Goal: Use online tool/utility: Utilize a website feature to perform a specific function

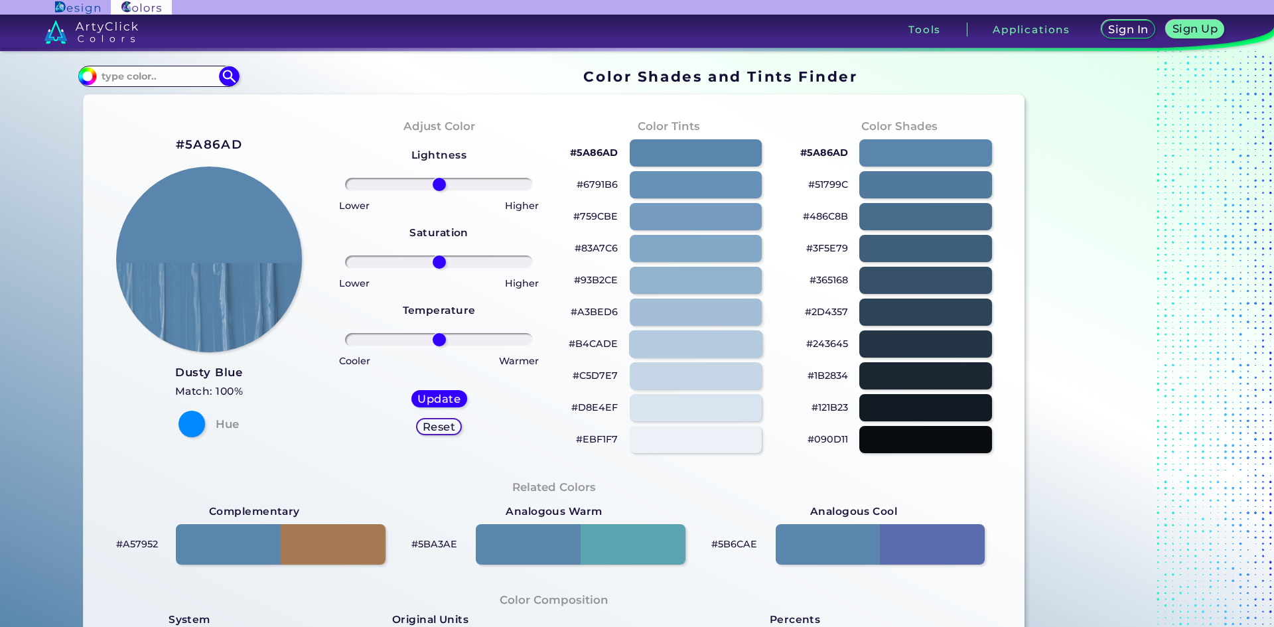
click at [679, 346] on div at bounding box center [695, 343] width 133 height 27
type input "#b4cade"
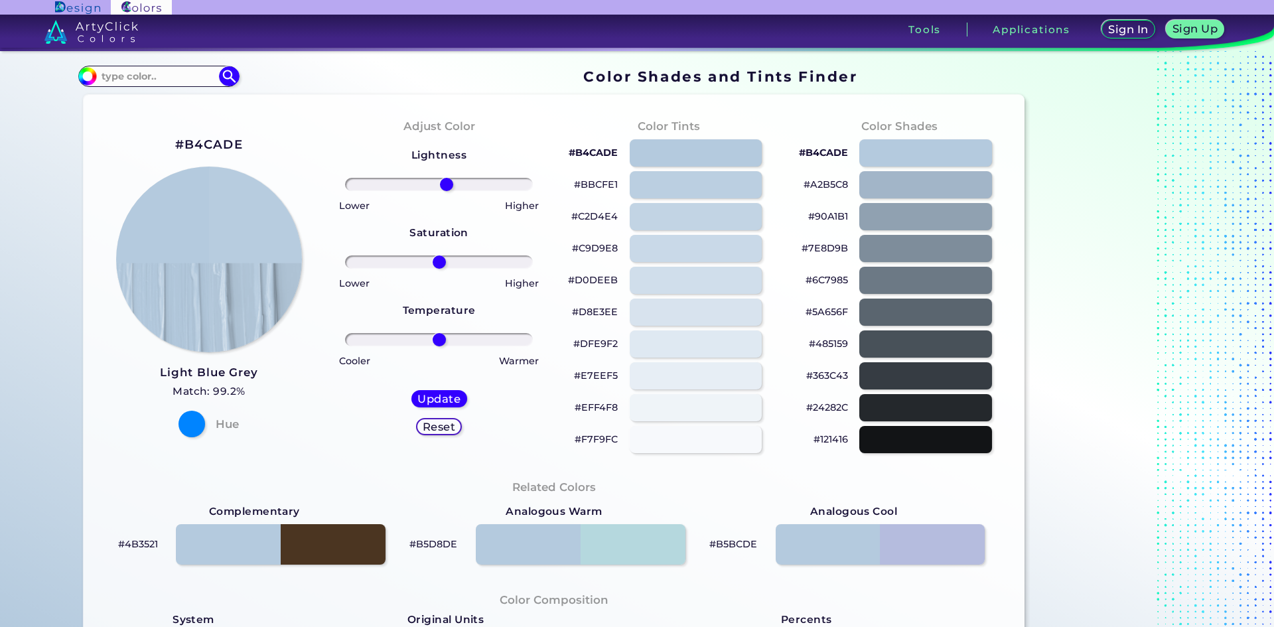
type input "9"
click at [444, 181] on input "range" at bounding box center [439, 184] width 188 height 13
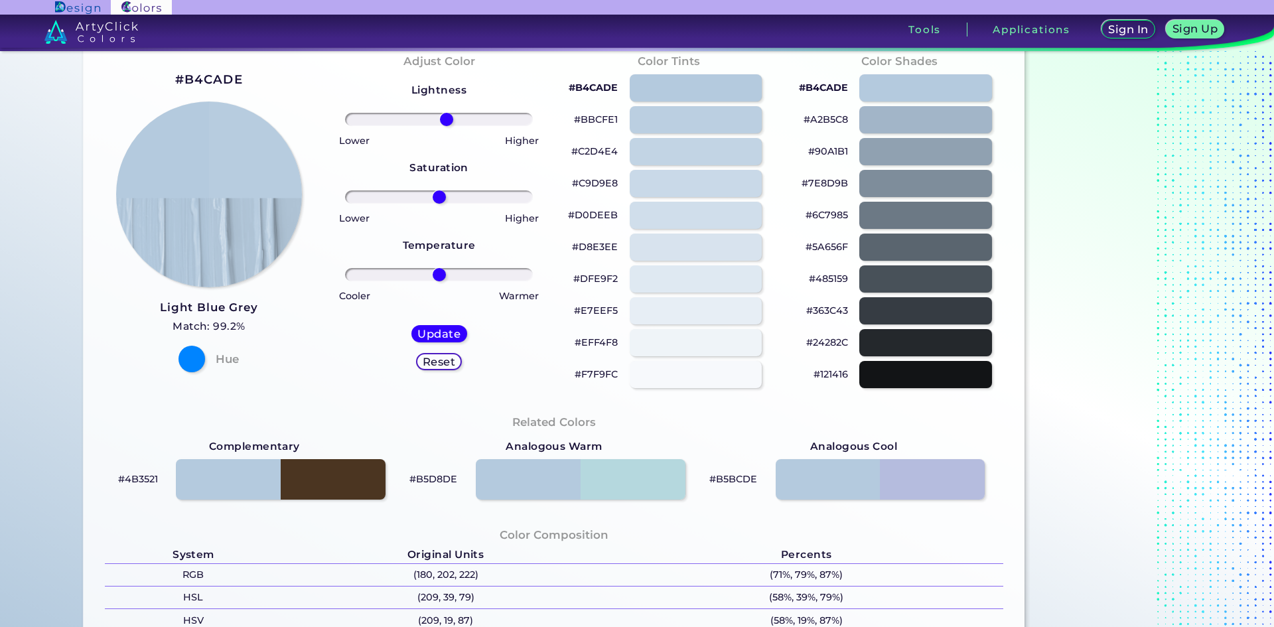
scroll to position [265, 0]
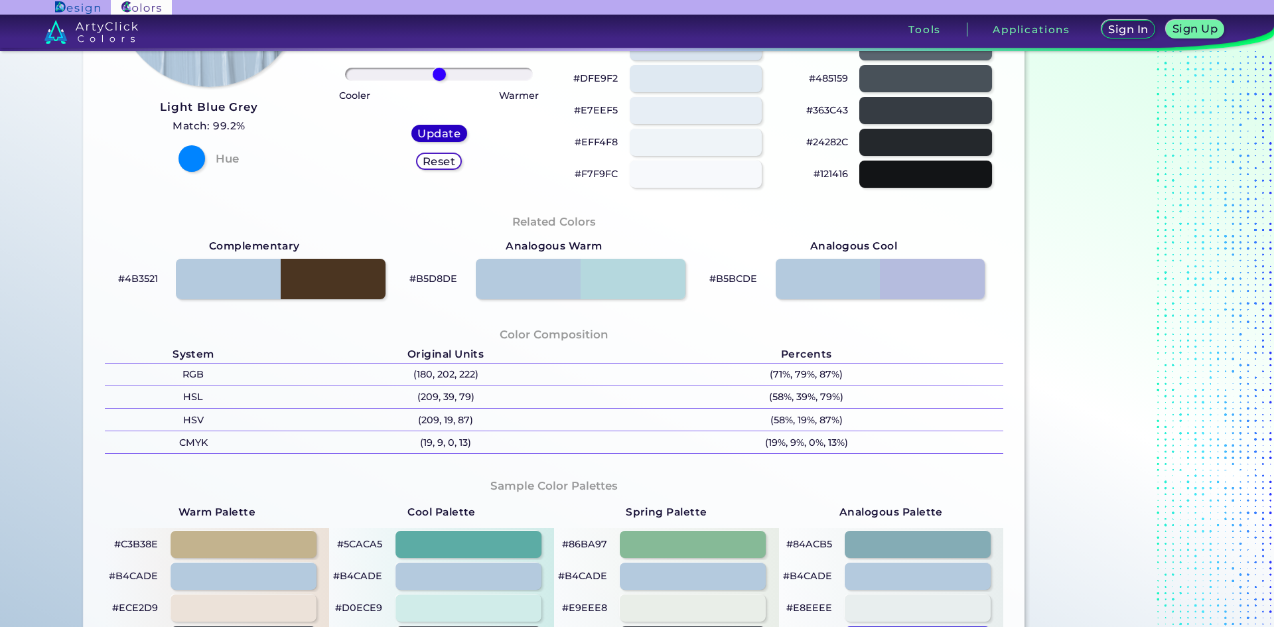
click at [432, 135] on h5 "Update" at bounding box center [438, 133] width 39 height 10
type input "#b7ccdf"
type input "0"
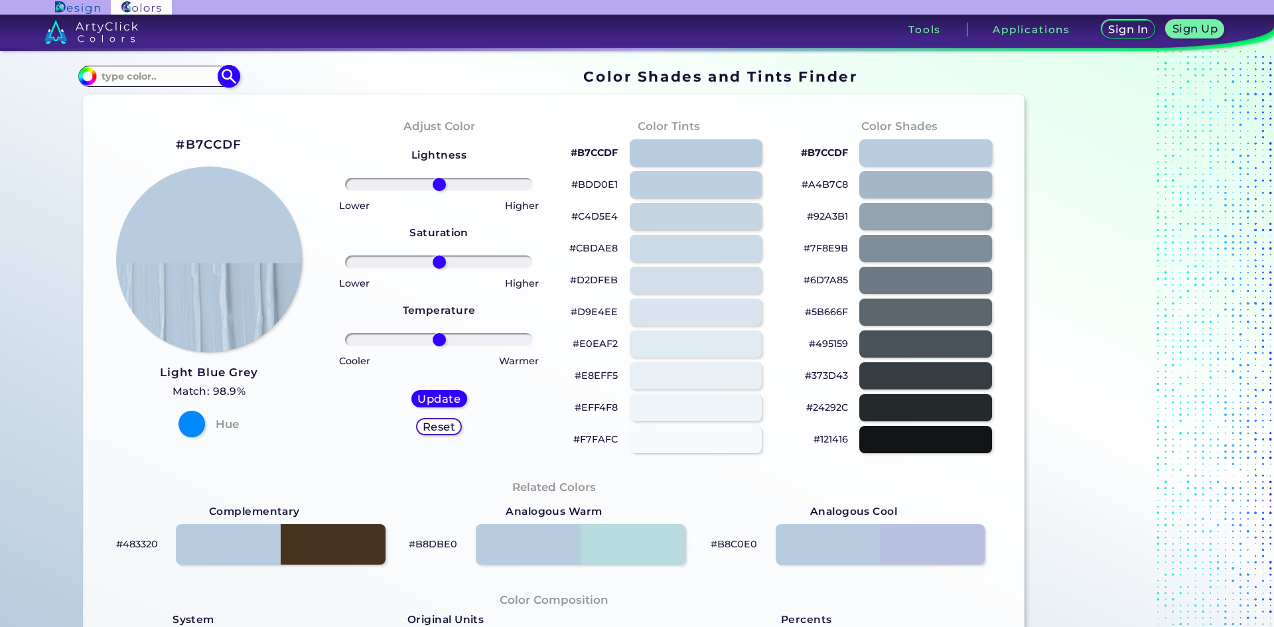
click at [122, 76] on input at bounding box center [158, 76] width 123 height 18
type input "#A3BFD9"
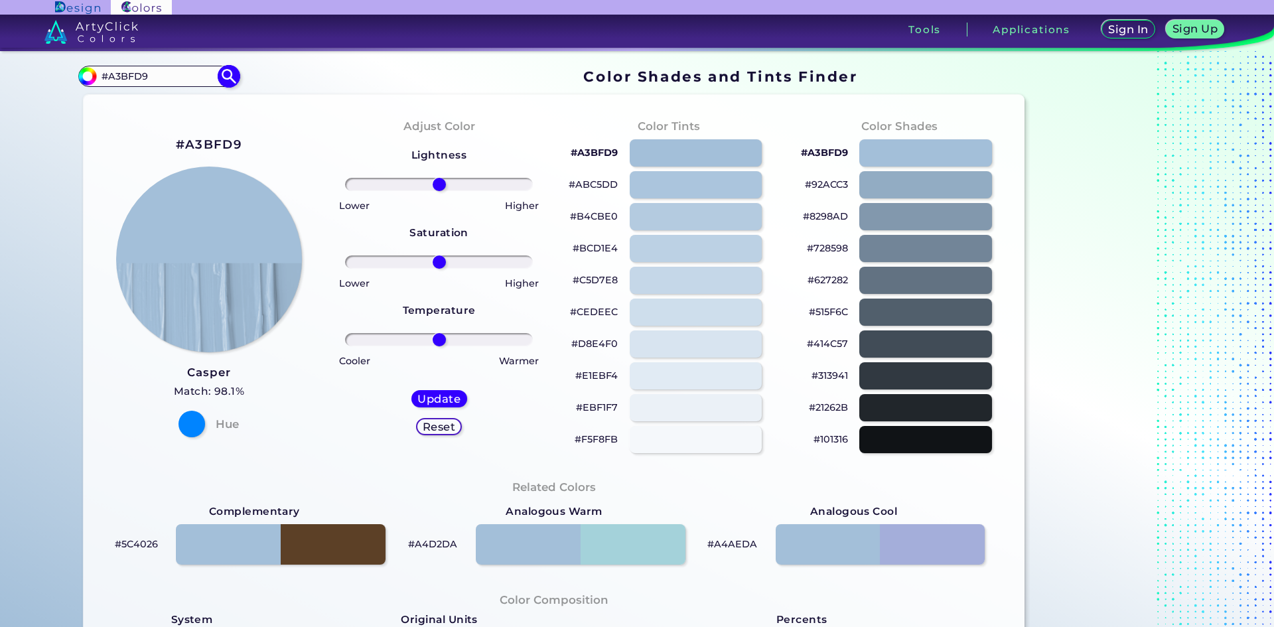
click at [224, 75] on img at bounding box center [229, 76] width 23 height 23
click at [225, 79] on img at bounding box center [229, 76] width 23 height 23
click at [230, 77] on img at bounding box center [229, 76] width 23 height 23
click at [226, 75] on img at bounding box center [229, 76] width 23 height 23
click at [228, 76] on img at bounding box center [229, 76] width 23 height 23
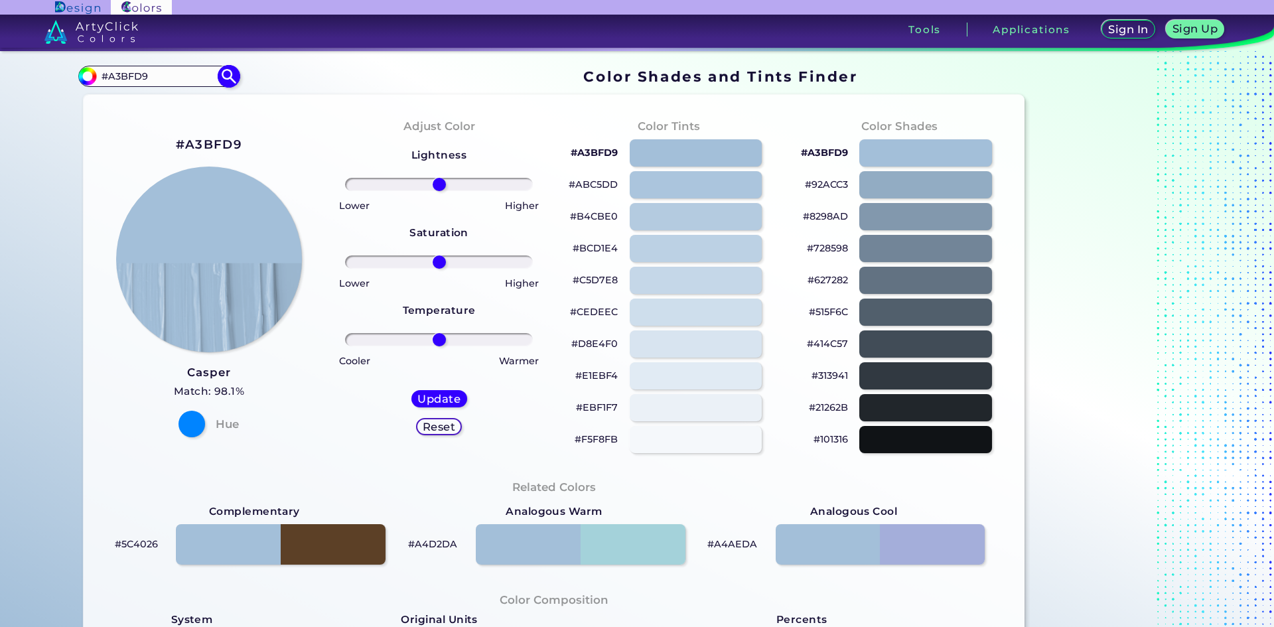
click at [228, 76] on img at bounding box center [229, 76] width 23 height 23
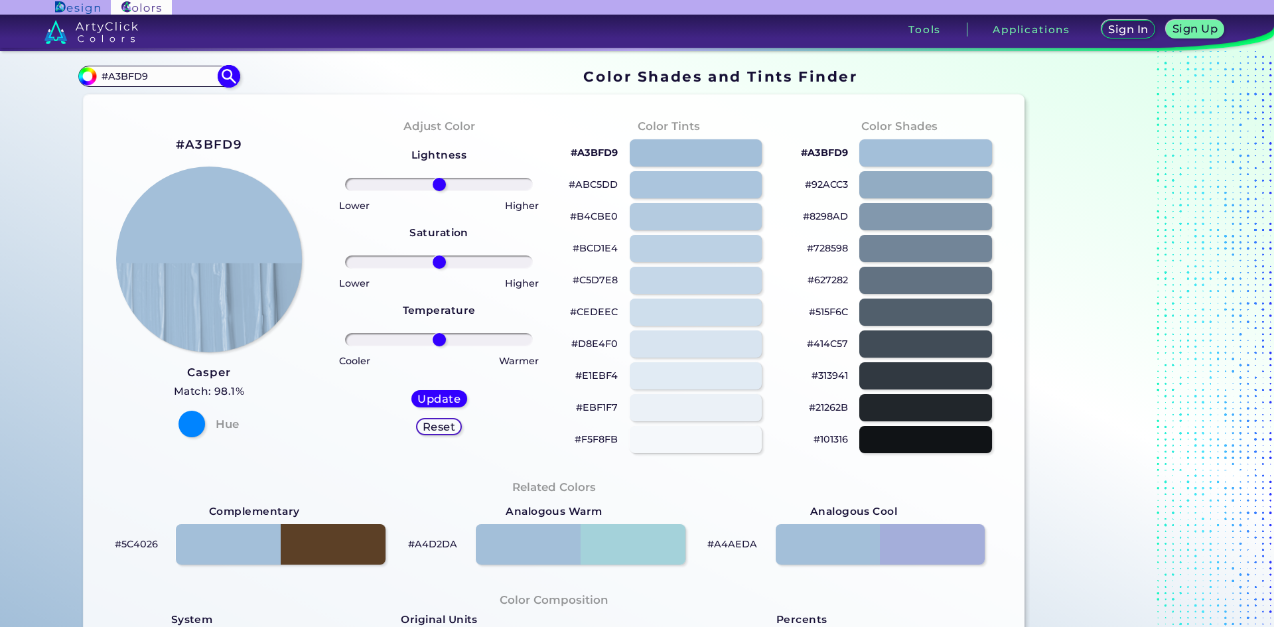
click at [228, 76] on img at bounding box center [229, 76] width 23 height 23
type input "#a3bfd9"
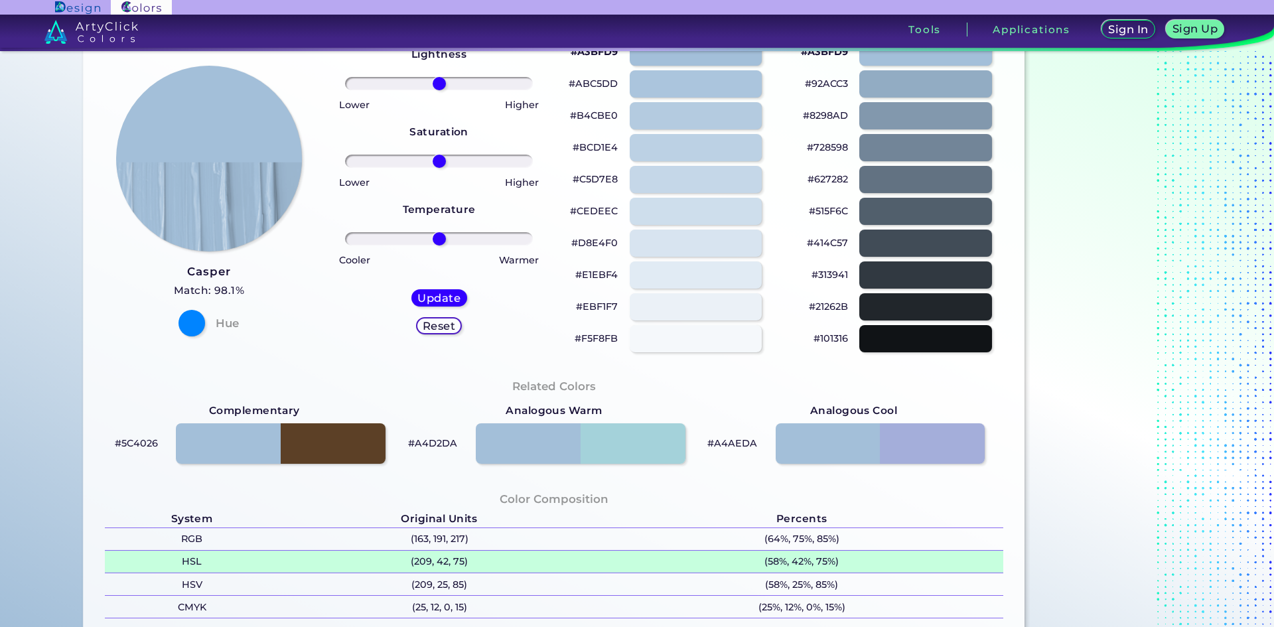
scroll to position [133, 0]
